Goal: Task Accomplishment & Management: Manage account settings

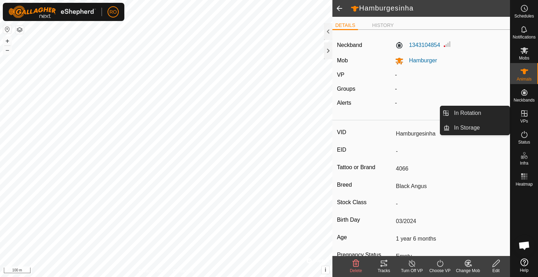
click at [523, 120] on span "VPs" at bounding box center [524, 121] width 8 height 4
click at [486, 127] on link "In Storage" at bounding box center [479, 128] width 60 height 14
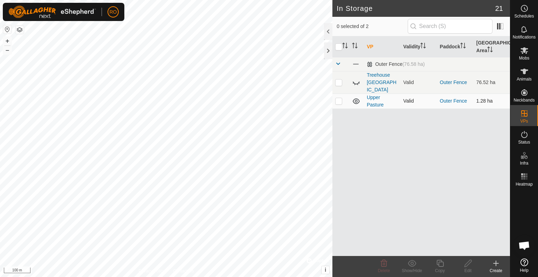
click at [354, 98] on icon at bounding box center [356, 101] width 7 height 6
click at [354, 97] on icon at bounding box center [356, 101] width 8 height 8
click at [356, 78] on icon at bounding box center [356, 82] width 8 height 8
click at [357, 98] on icon at bounding box center [356, 101] width 7 height 6
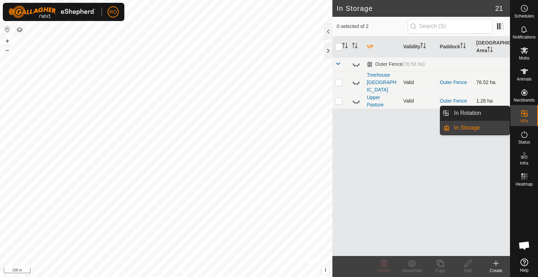
click at [521, 116] on icon at bounding box center [524, 113] width 8 height 8
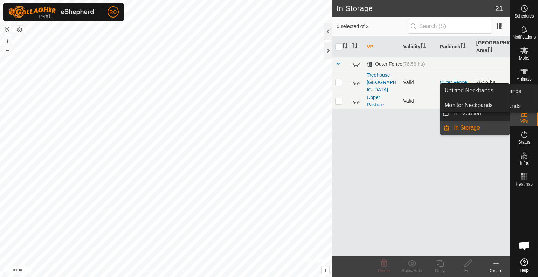
click at [523, 93] on icon at bounding box center [524, 92] width 6 height 6
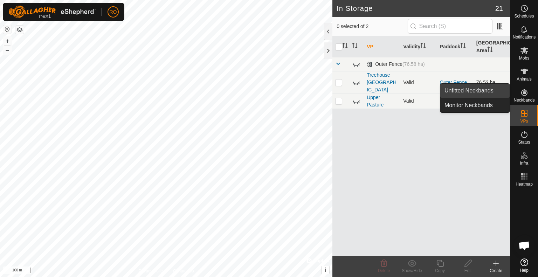
click at [484, 93] on link "Unfitted Neckbands" at bounding box center [474, 91] width 69 height 14
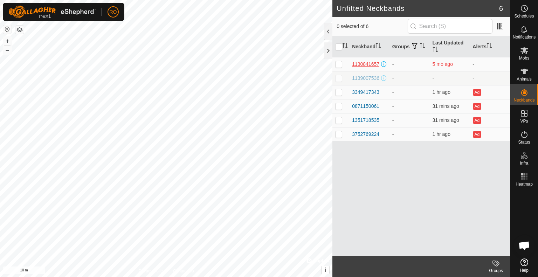
click at [371, 61] on div "1130841657" at bounding box center [365, 64] width 27 height 7
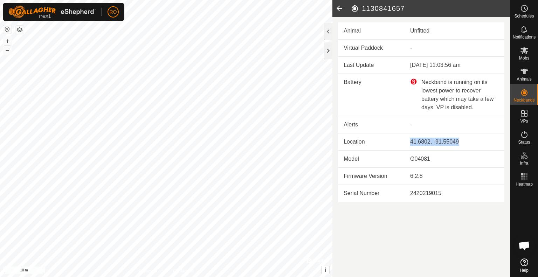
drag, startPoint x: 461, startPoint y: 140, endPoint x: 407, endPoint y: 142, distance: 53.9
click at [407, 142] on td "41.6802, -91.55049" at bounding box center [454, 141] width 100 height 17
click at [339, 7] on icon at bounding box center [339, 8] width 14 height 17
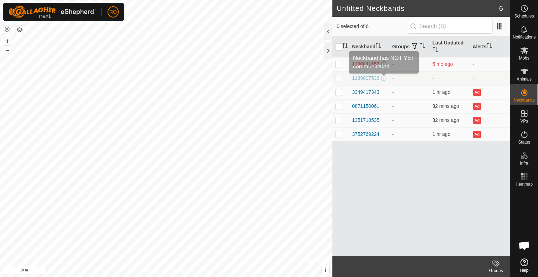
click at [384, 76] on span at bounding box center [384, 78] width 6 height 6
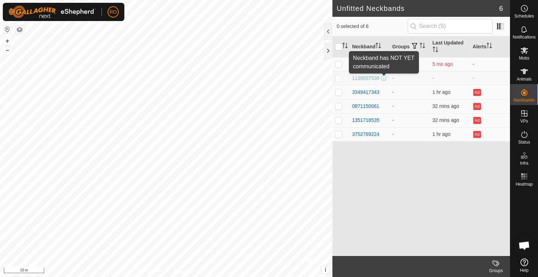
click at [384, 78] on span at bounding box center [384, 78] width 6 height 6
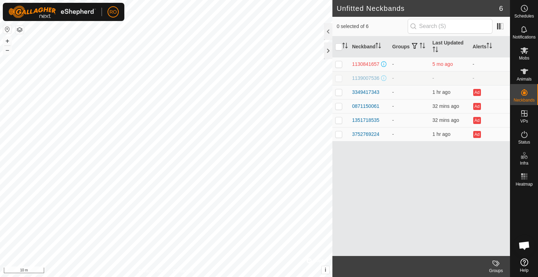
click at [338, 77] on p-checkbox at bounding box center [338, 78] width 7 height 6
checkbox input "true"
click at [339, 62] on p-checkbox at bounding box center [338, 64] width 7 height 6
checkbox input "true"
click at [496, 262] on icon at bounding box center [495, 263] width 6 height 6
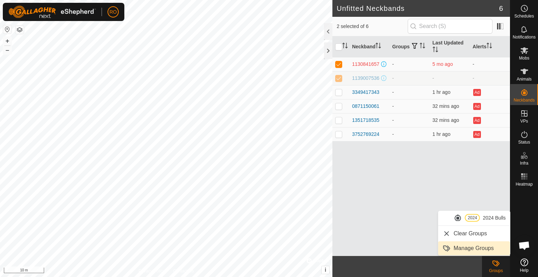
click at [471, 247] on link "Manage Groups" at bounding box center [474, 248] width 72 height 14
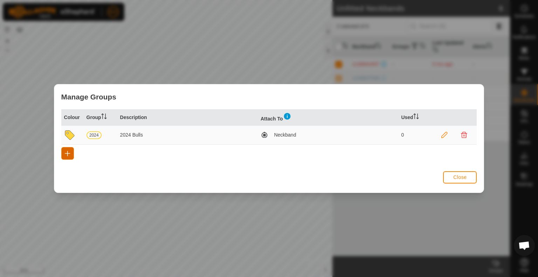
click at [66, 154] on span "button" at bounding box center [68, 154] width 6 height 6
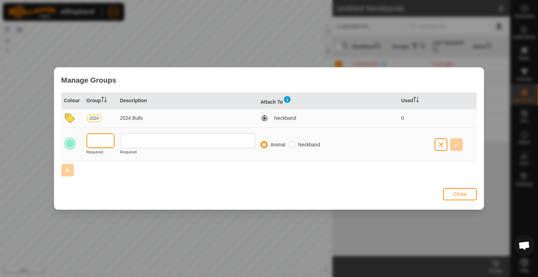
click at [95, 140] on input "text" at bounding box center [100, 140] width 28 height 15
type input "R"
type input "N/A"
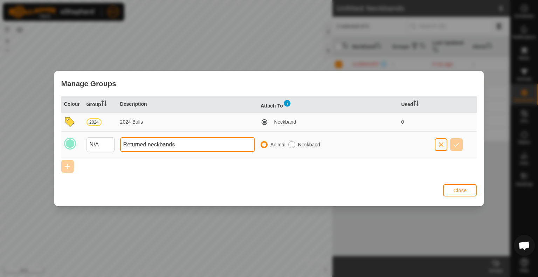
type input "Returned neckbands"
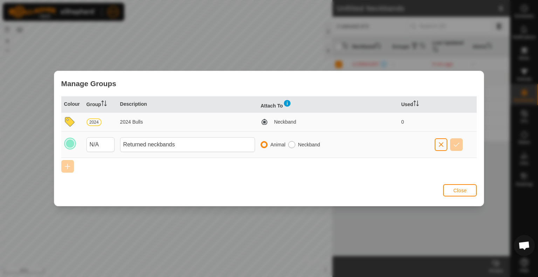
click at [293, 144] on input "radio" at bounding box center [291, 144] width 7 height 7
radio input "true"
radio input "false"
click at [69, 122] on icon at bounding box center [69, 121] width 9 height 9
click at [100, 145] on input "N/A" at bounding box center [100, 144] width 28 height 15
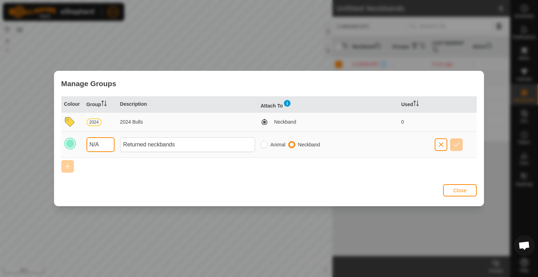
click at [95, 142] on input "N/A" at bounding box center [100, 144] width 28 height 15
type input "NA"
click at [458, 146] on span "button" at bounding box center [456, 145] width 6 height 6
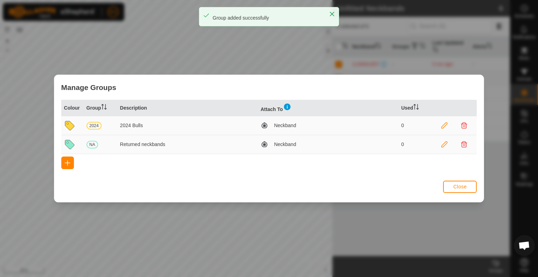
click at [442, 125] on icon at bounding box center [444, 126] width 6 height 6
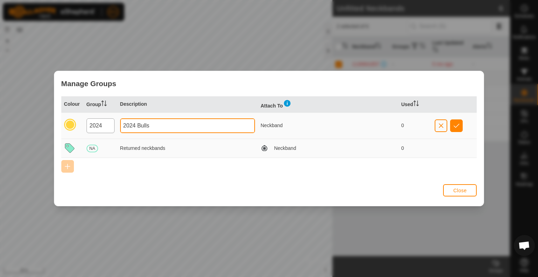
drag, startPoint x: 138, startPoint y: 124, endPoint x: 97, endPoint y: 124, distance: 41.0
click at [97, 124] on tr "2024 2024 Bulls Neckband 0" at bounding box center [269, 125] width 416 height 26
type input "Bulls"
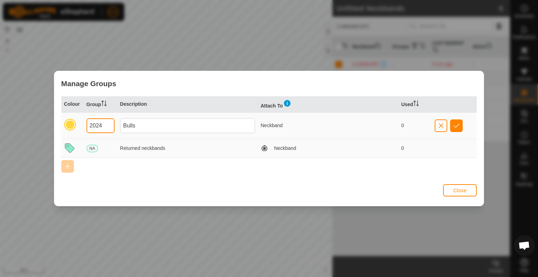
drag, startPoint x: 102, startPoint y: 124, endPoint x: 86, endPoint y: 123, distance: 15.4
click at [86, 123] on input "2024" at bounding box center [100, 125] width 28 height 15
type input "BULL"
click at [458, 126] on span "button" at bounding box center [456, 126] width 6 height 6
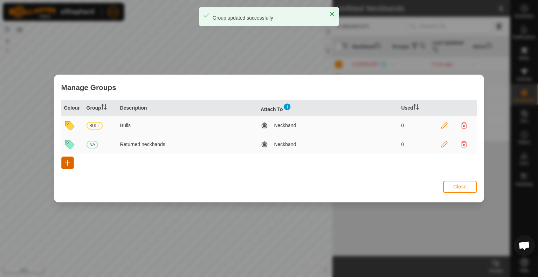
click at [71, 165] on button "button" at bounding box center [67, 162] width 13 height 13
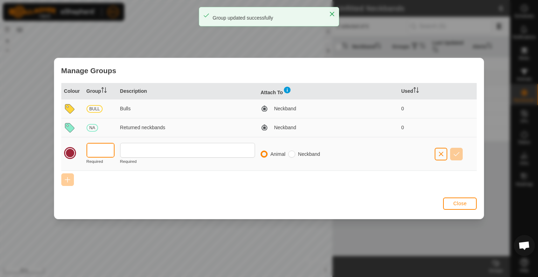
click at [97, 151] on input "text" at bounding box center [100, 150] width 28 height 15
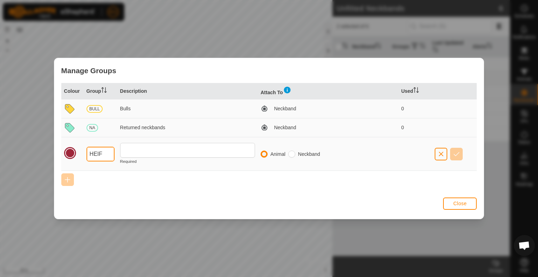
type input "HEIF"
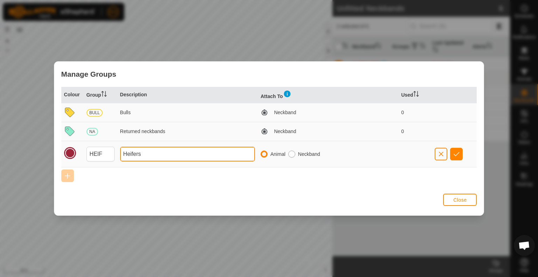
type input "Heifers"
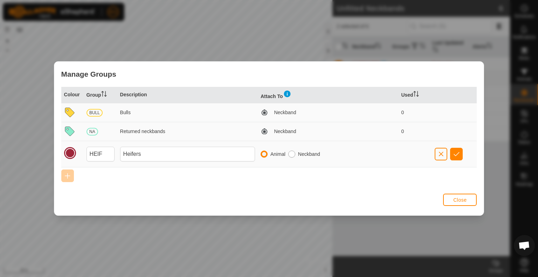
click at [294, 154] on input "radio" at bounding box center [291, 154] width 7 height 7
radio input "true"
radio input "false"
click at [459, 151] on button "button" at bounding box center [456, 154] width 13 height 13
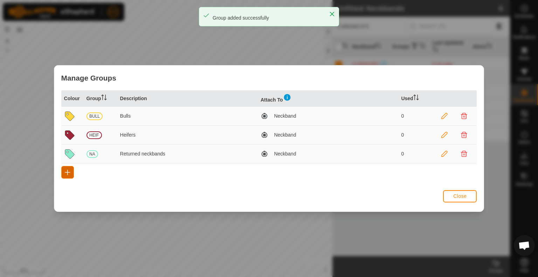
click at [67, 170] on span "button" at bounding box center [68, 172] width 6 height 6
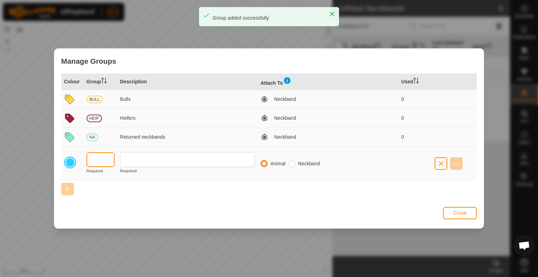
click at [104, 162] on input "text" at bounding box center [100, 159] width 28 height 15
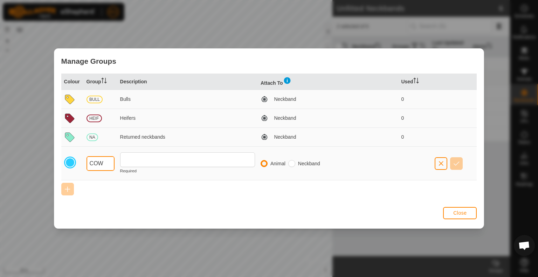
type input "COW"
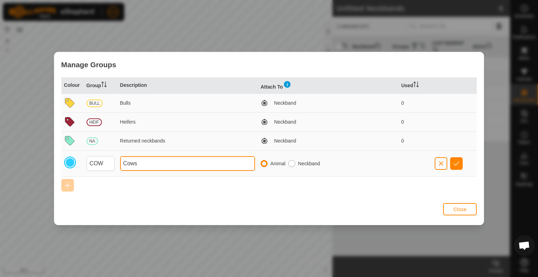
type input "Cows"
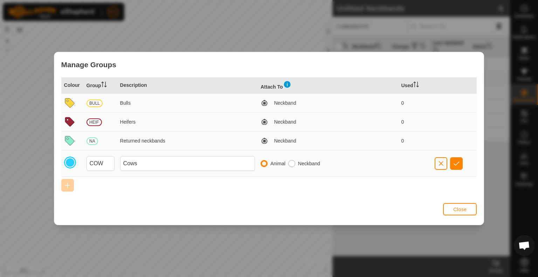
click at [294, 161] on input "radio" at bounding box center [291, 163] width 7 height 7
radio input "true"
radio input "false"
click at [457, 164] on span "button" at bounding box center [456, 164] width 6 height 6
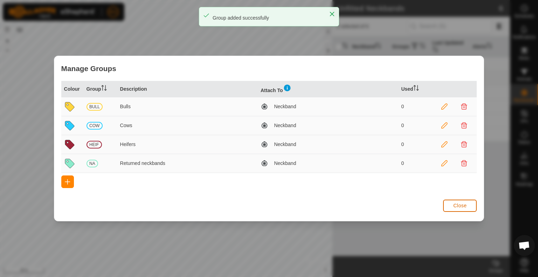
click at [456, 206] on span "Close" at bounding box center [459, 206] width 13 height 6
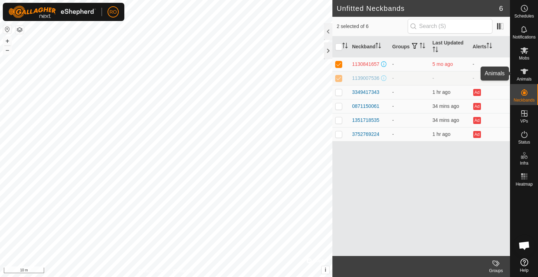
click at [525, 73] on icon at bounding box center [524, 72] width 8 height 6
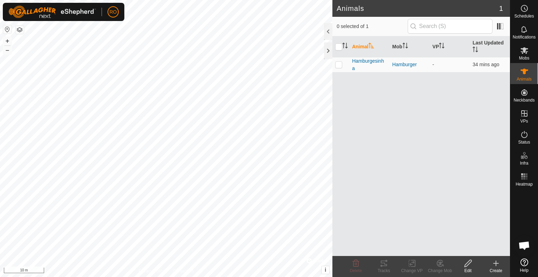
click at [525, 73] on icon at bounding box center [524, 72] width 8 height 6
click at [522, 55] on es-mob-svg-icon at bounding box center [524, 50] width 13 height 11
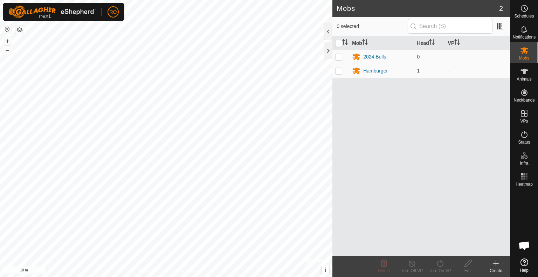
click at [495, 265] on icon at bounding box center [495, 263] width 8 height 8
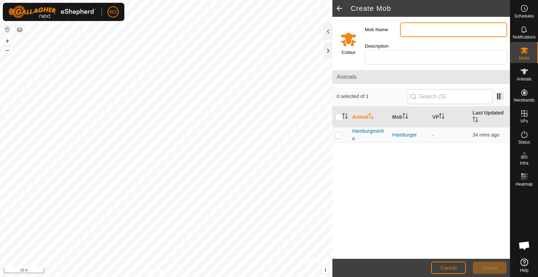
click at [411, 29] on input "Mob Name" at bounding box center [453, 29] width 107 height 15
type input "Cows"
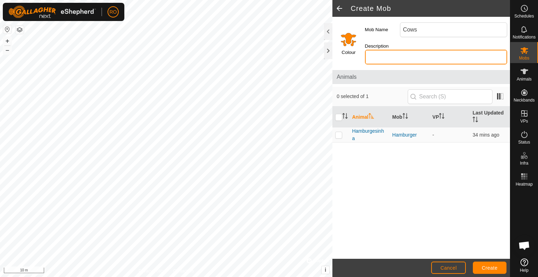
click at [418, 50] on input "Description" at bounding box center [436, 57] width 142 height 15
type input "Breeding Cows"
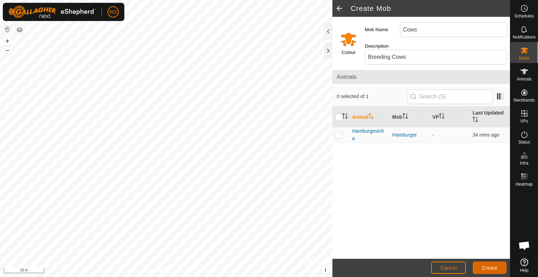
click at [486, 267] on span "Create" at bounding box center [490, 268] width 16 height 6
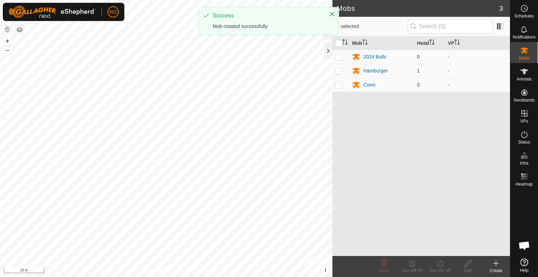
click at [497, 262] on icon at bounding box center [495, 263] width 8 height 8
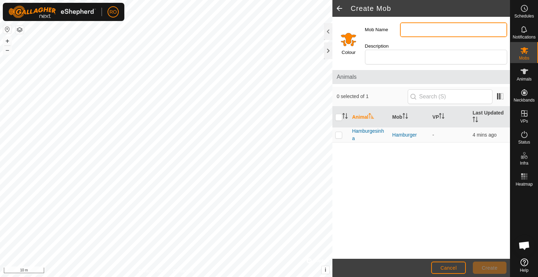
click at [437, 29] on input "Mob Name" at bounding box center [453, 29] width 107 height 15
type input "Heifers"
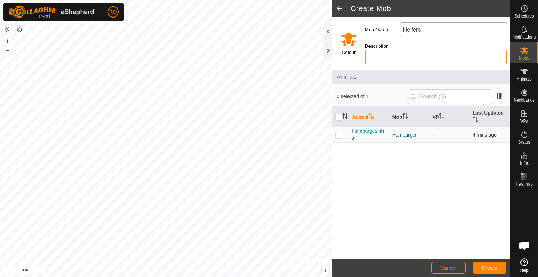
type input "U"
type input "Heifers"
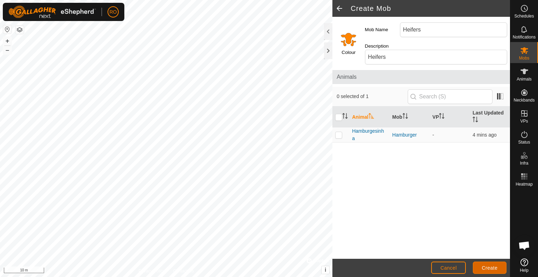
click at [484, 264] on button "Create" at bounding box center [490, 268] width 34 height 12
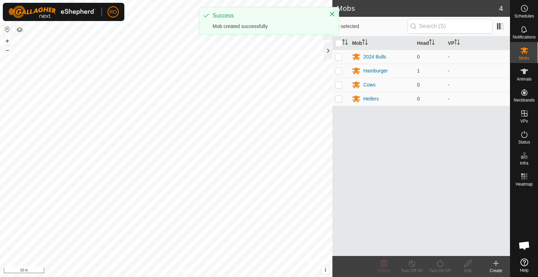
click at [379, 56] on div "2024 Bulls" at bounding box center [374, 56] width 23 height 7
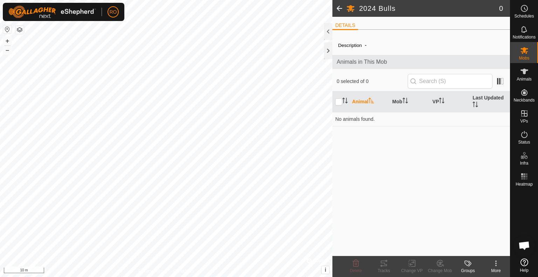
click at [494, 263] on icon at bounding box center [495, 263] width 8 height 8
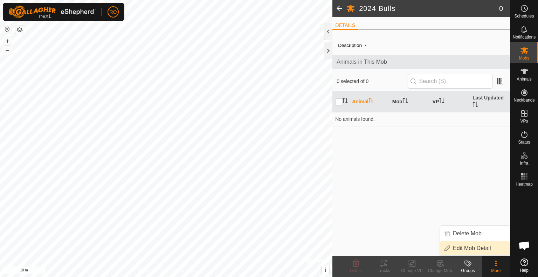
click at [487, 249] on link "Edit Mob Detail" at bounding box center [474, 248] width 69 height 14
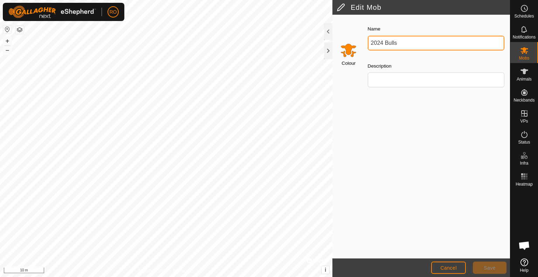
click at [302, 42] on div "Edit Mob Colour Name 2024 Bulls Description Cancel Save Privacy Policy Contact …" at bounding box center [255, 138] width 510 height 277
type input "Bulls"
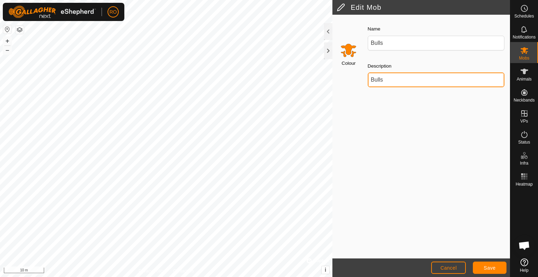
type input "Bulls"
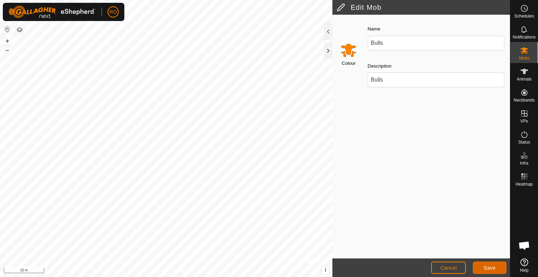
click at [492, 269] on span "Save" at bounding box center [489, 268] width 12 height 6
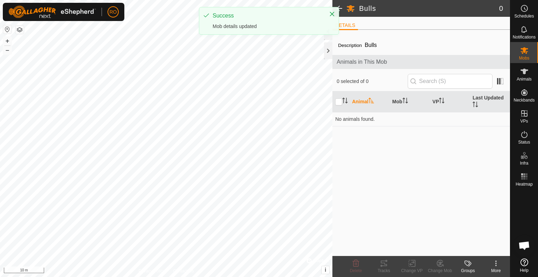
click at [341, 7] on span at bounding box center [339, 8] width 14 height 17
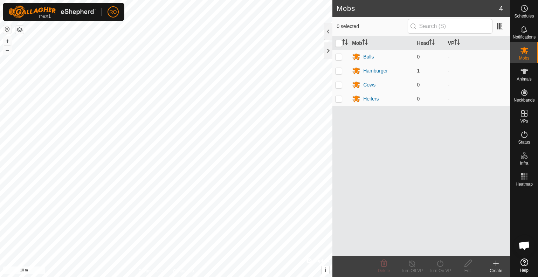
click at [379, 71] on div "Hamburger" at bounding box center [375, 70] width 25 height 7
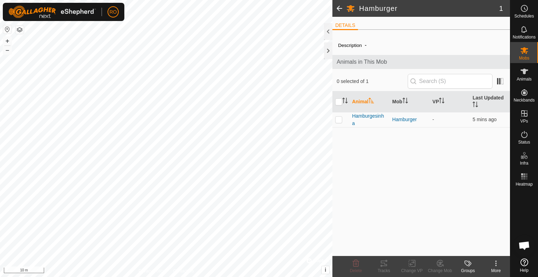
click at [494, 263] on icon at bounding box center [495, 263] width 8 height 8
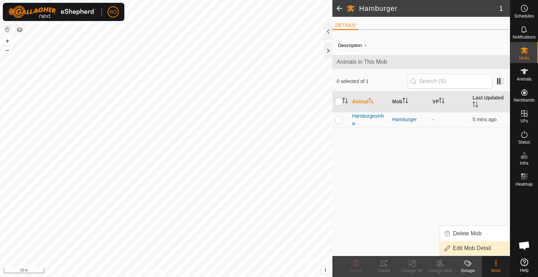
click at [467, 248] on link "Edit Mob Detail" at bounding box center [474, 248] width 69 height 14
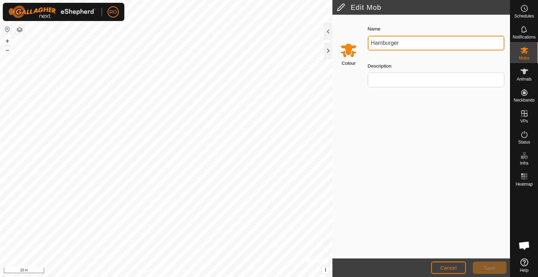
click at [189, 50] on div "Edit Mob Colour Name Hamburger Description Cancel Save Privacy Policy Contact U…" at bounding box center [255, 138] width 510 height 277
type input "Freezer Campers"
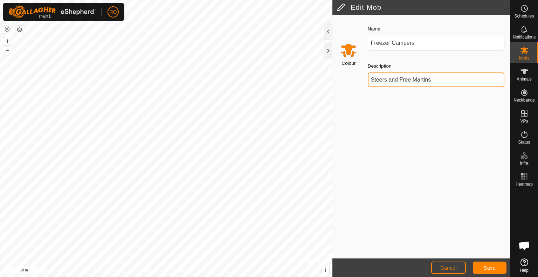
type input "Steers and Free Martins"
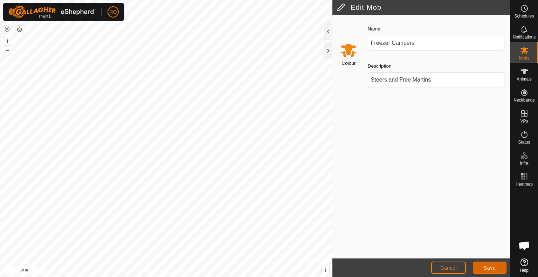
click at [492, 270] on span "Save" at bounding box center [489, 268] width 12 height 6
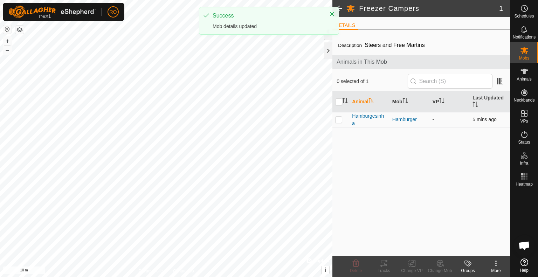
click at [340, 123] on td at bounding box center [340, 119] width 17 height 15
checkbox input "true"
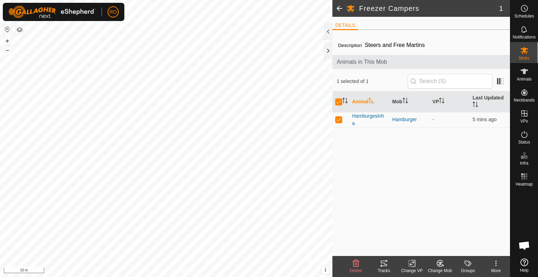
click at [440, 267] on icon at bounding box center [439, 263] width 9 height 8
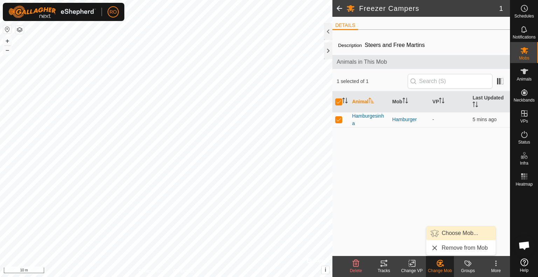
click at [448, 235] on link "Choose Mob..." at bounding box center [460, 233] width 69 height 14
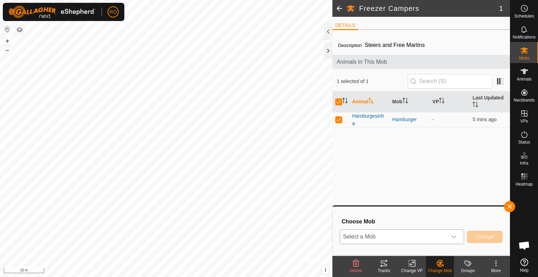
click at [443, 235] on span "Select a Mob" at bounding box center [393, 237] width 107 height 14
click at [388, 185] on p-selectitem "Freezer Campers" at bounding box center [402, 185] width 124 height 18
click at [482, 188] on div "Description Steers and Free Martins Animals in This Mob 1 selected of 1 Animal …" at bounding box center [420, 145] width 177 height 221
click at [509, 208] on button "button" at bounding box center [509, 206] width 11 height 11
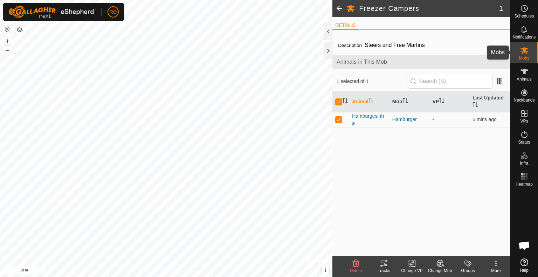
click at [531, 51] on div "Mobs" at bounding box center [524, 52] width 28 height 21
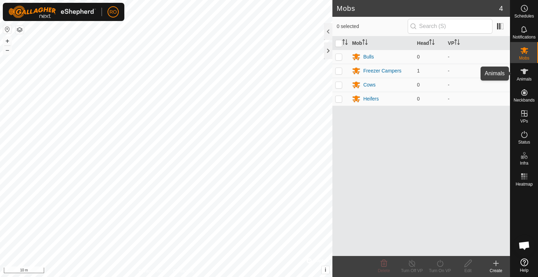
click at [524, 77] on span "Animals" at bounding box center [523, 79] width 15 height 4
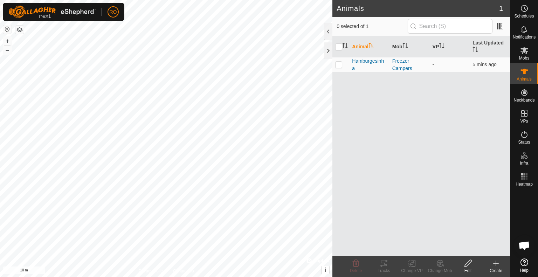
click at [417, 138] on div "Animal Mob VP Last Updated Hamburgesinha Freezer Campers - 5 mins ago" at bounding box center [420, 145] width 177 height 219
click at [496, 263] on icon at bounding box center [495, 263] width 8 height 8
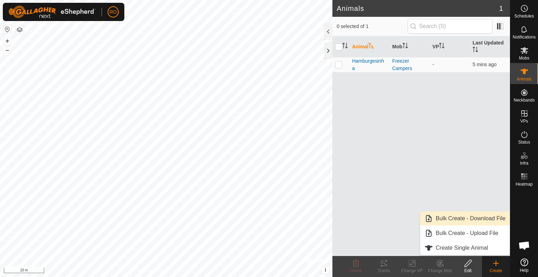
click at [484, 216] on link "Bulk Create - Download File" at bounding box center [464, 218] width 89 height 14
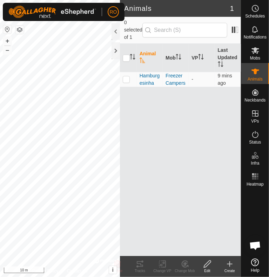
click at [228, 264] on icon at bounding box center [229, 264] width 8 height 8
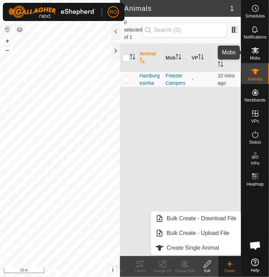
click at [252, 53] on icon at bounding box center [255, 50] width 8 height 7
